Goal: Book appointment/travel/reservation

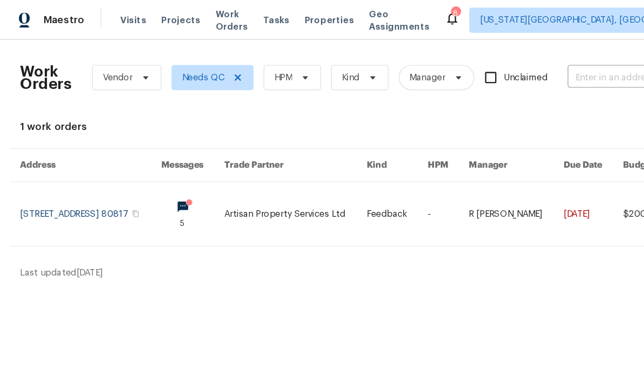
click at [107, 17] on span "Visits" at bounding box center [114, 17] width 22 height 11
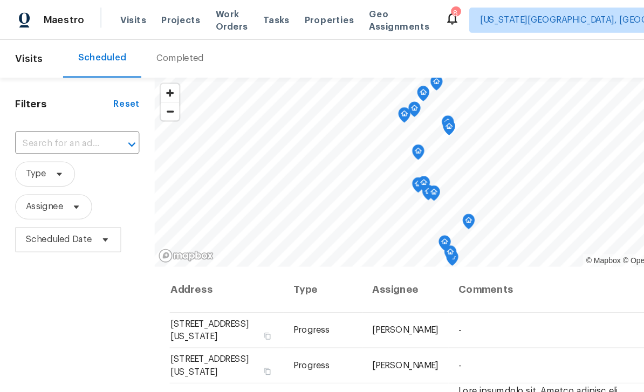
scroll to position [11, 0]
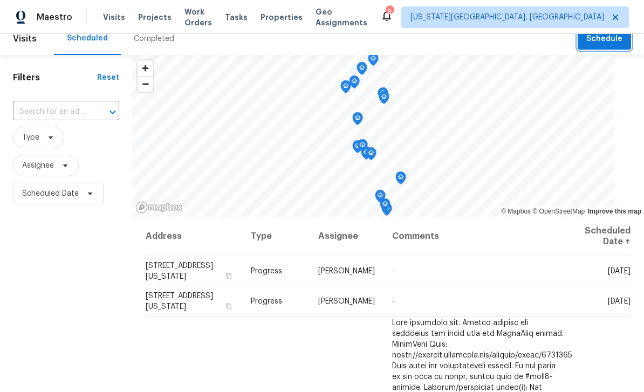
click at [618, 42] on span "Schedule" at bounding box center [605, 38] width 36 height 13
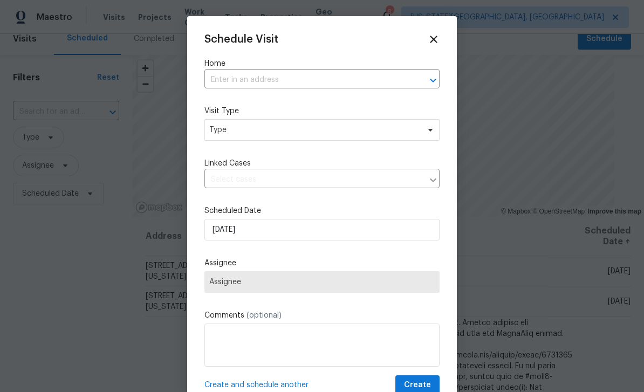
click at [308, 76] on input "text" at bounding box center [307, 80] width 205 height 17
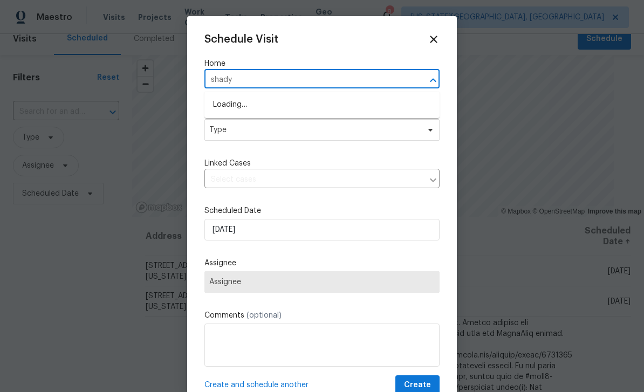
type input "shady"
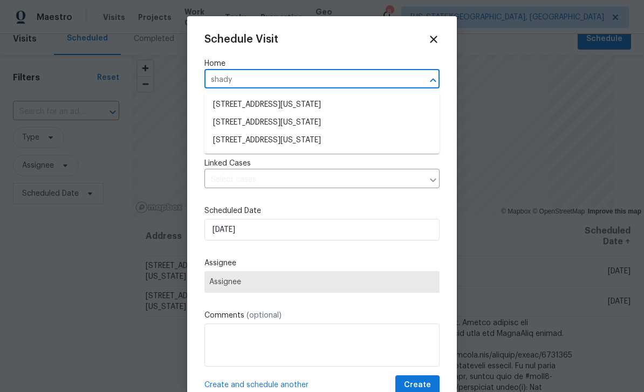
click at [318, 121] on li "[STREET_ADDRESS][US_STATE]" at bounding box center [322, 123] width 235 height 18
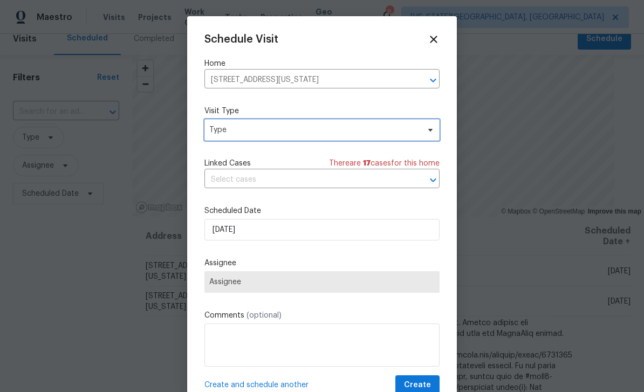
click at [333, 130] on span "Type" at bounding box center [314, 130] width 210 height 11
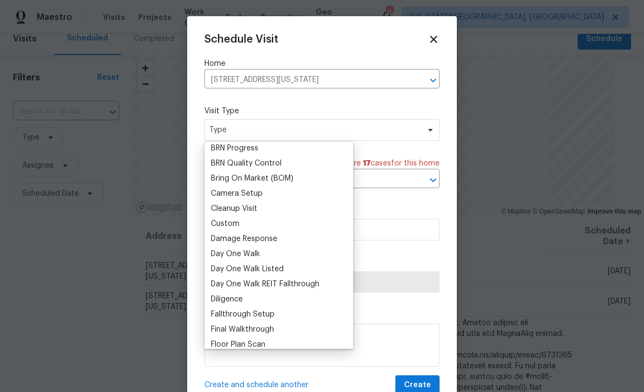
scroll to position [0, 0]
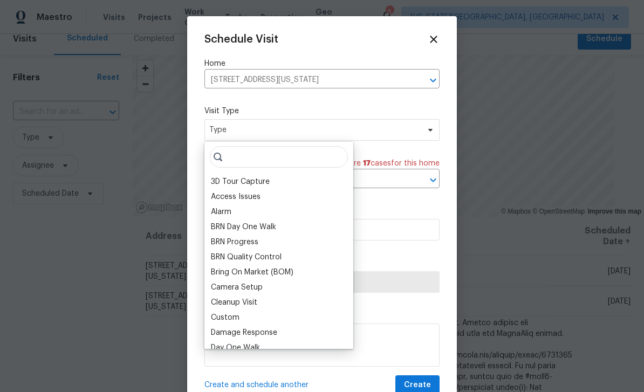
click at [232, 226] on div "BRN Day One Walk" at bounding box center [243, 227] width 65 height 11
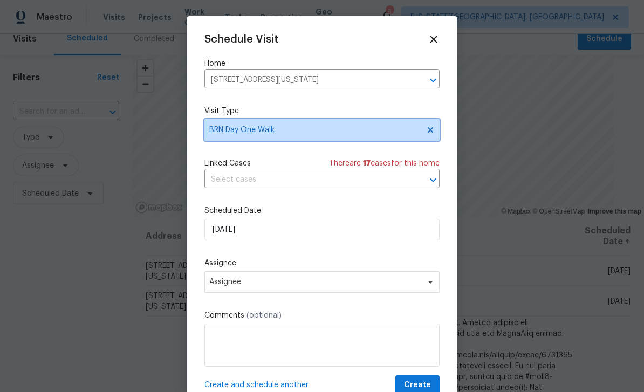
click at [349, 131] on span "BRN Day One Walk" at bounding box center [314, 130] width 210 height 11
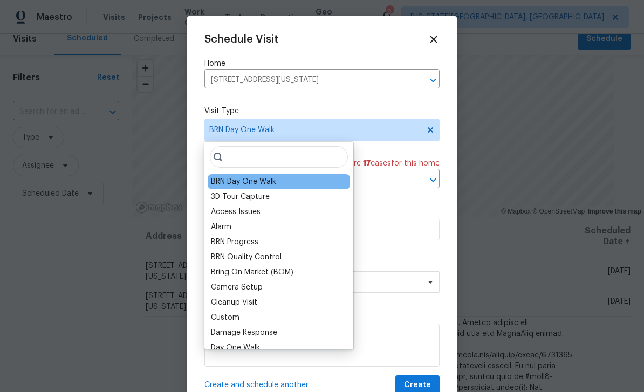
click at [234, 320] on div "Custom" at bounding box center [225, 318] width 29 height 11
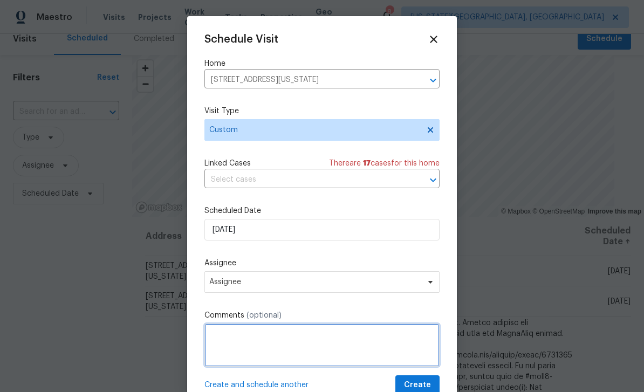
click at [297, 335] on textarea at bounding box center [322, 345] width 235 height 43
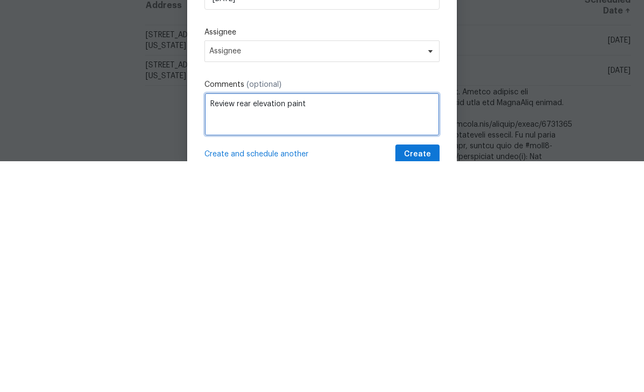
type textarea "Review rear elevation paint"
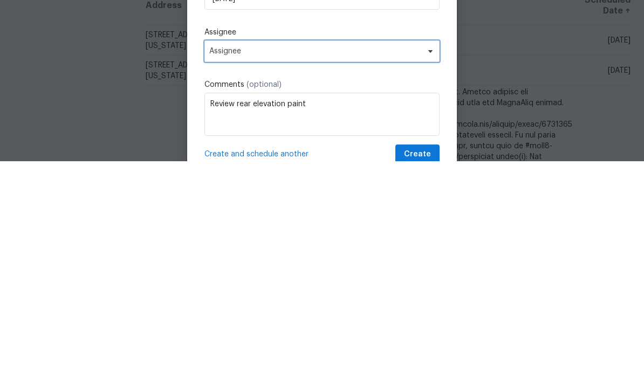
click at [273, 278] on span "Assignee" at bounding box center [315, 282] width 212 height 9
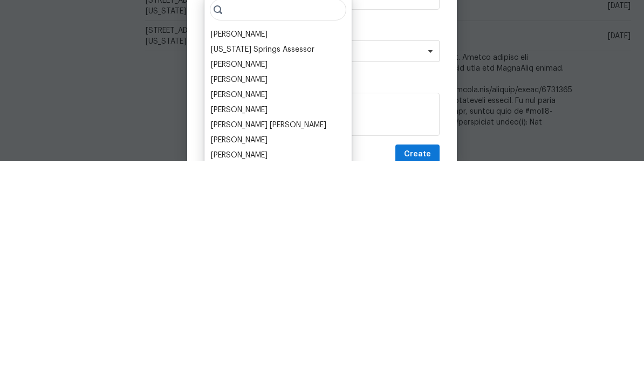
click at [245, 260] on div "[PERSON_NAME]" at bounding box center [239, 265] width 57 height 11
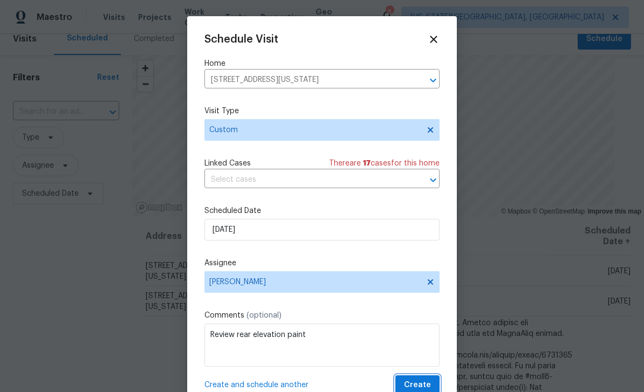
click at [429, 382] on span "Create" at bounding box center [417, 385] width 27 height 13
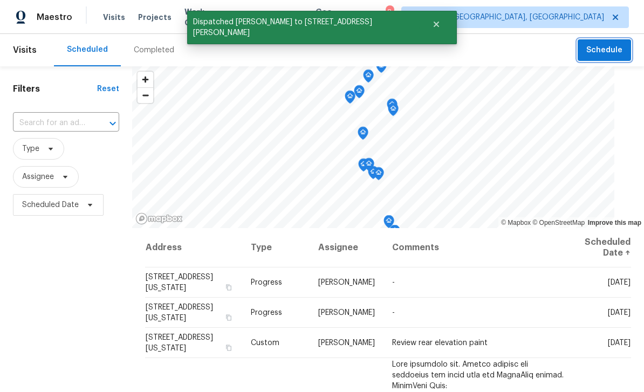
scroll to position [4, 0]
